Goal: Information Seeking & Learning: Learn about a topic

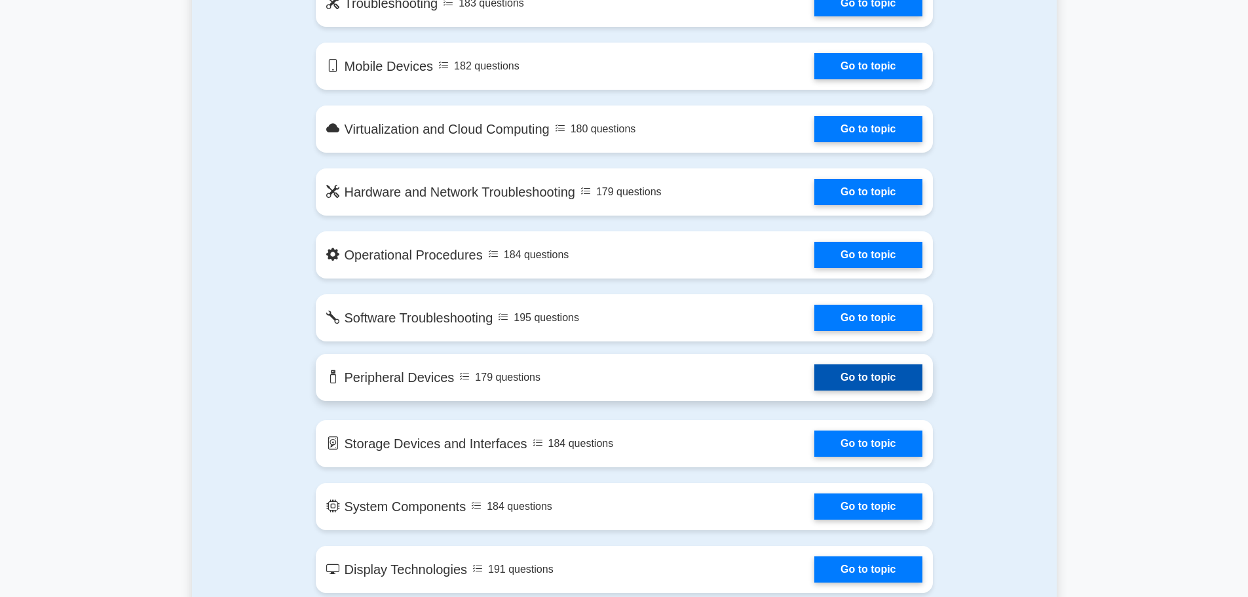
scroll to position [786, 0]
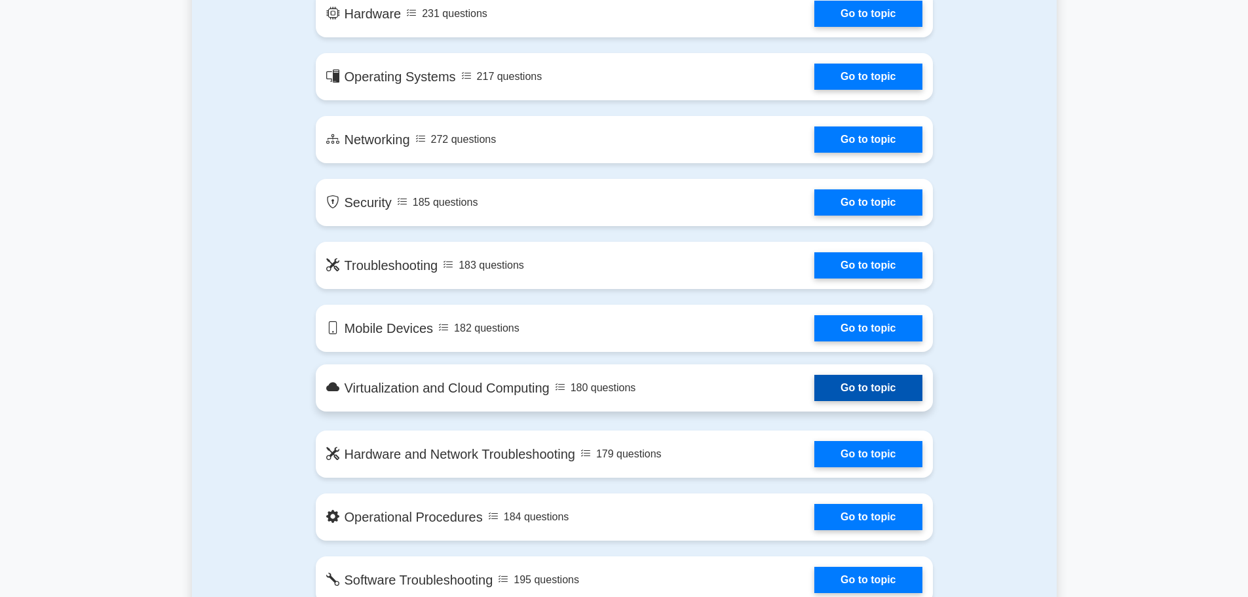
click at [814, 386] on link "Go to topic" at bounding box center [867, 388] width 107 height 26
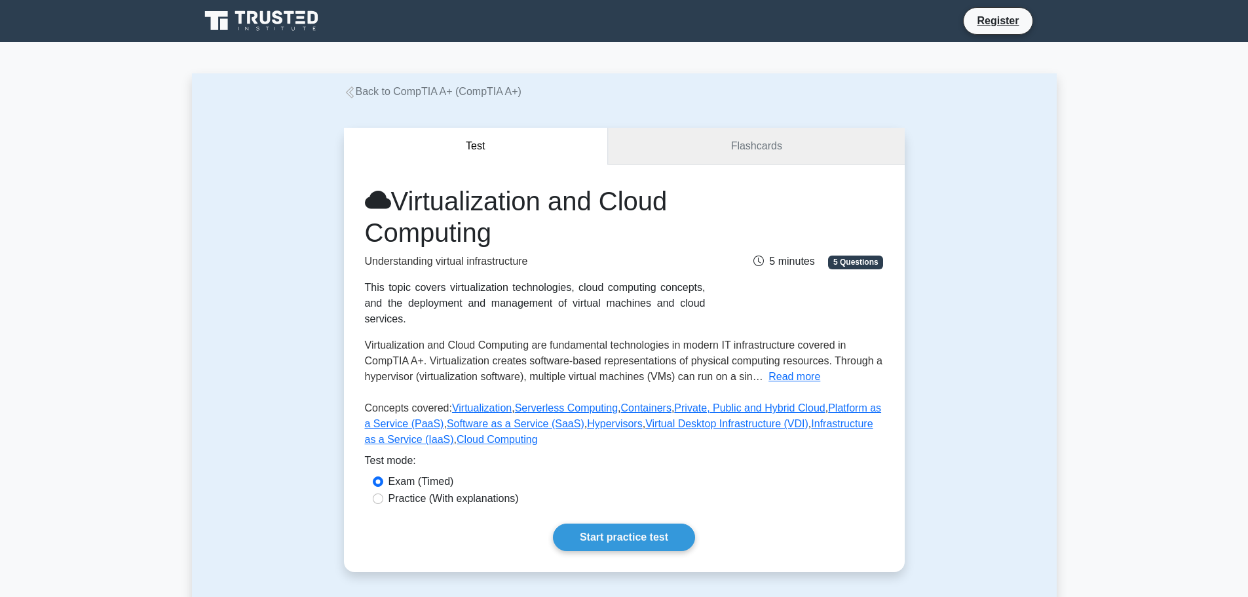
click at [728, 148] on link "Flashcards" at bounding box center [756, 146] width 296 height 37
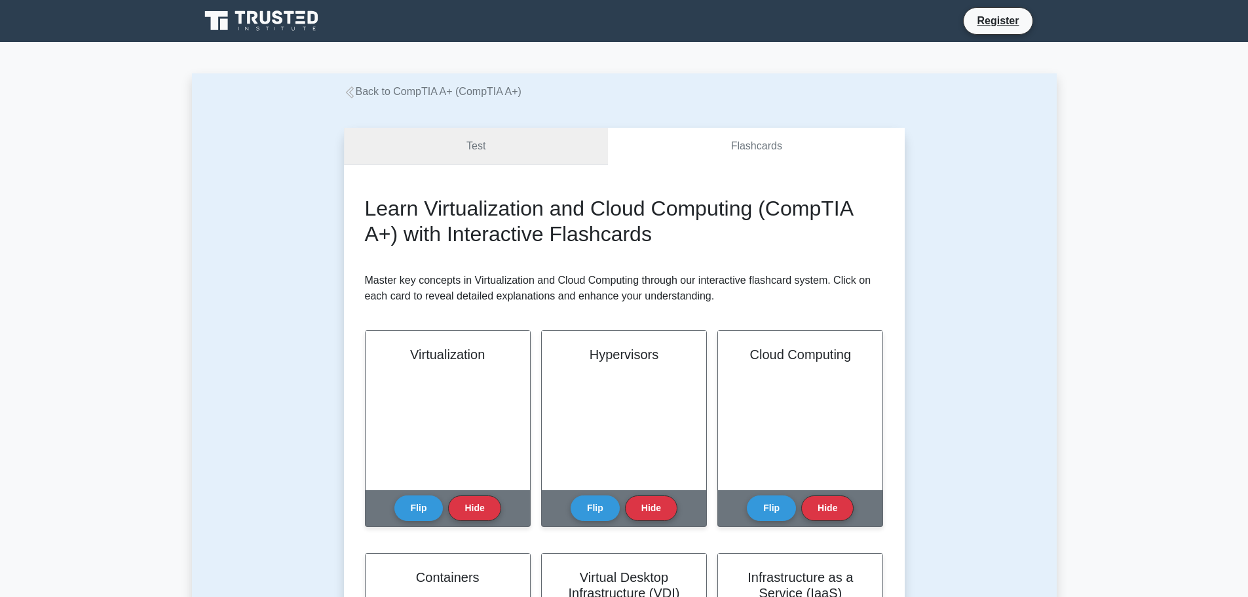
click at [525, 153] on link "Test" at bounding box center [476, 146] width 265 height 37
